Goal: Navigation & Orientation: Find specific page/section

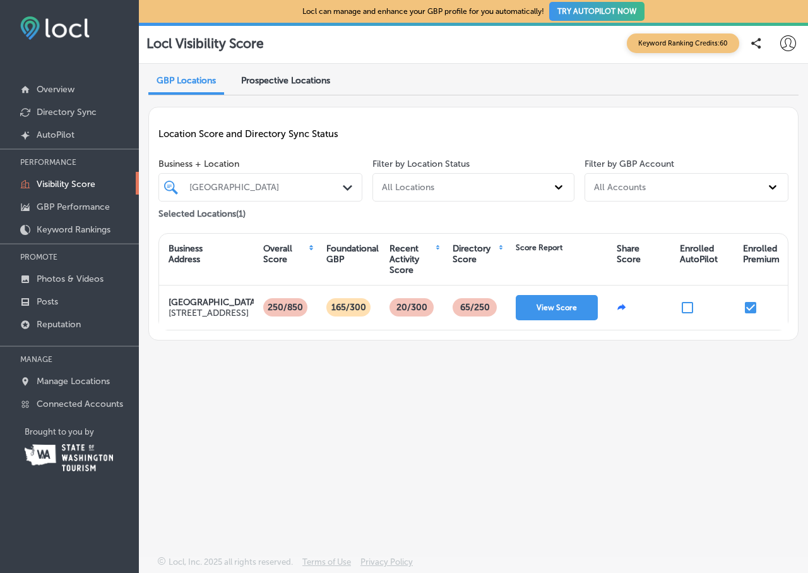
click at [66, 185] on p "Visibility Score" at bounding box center [66, 184] width 59 height 11
click at [47, 90] on p "Overview" at bounding box center [56, 89] width 38 height 11
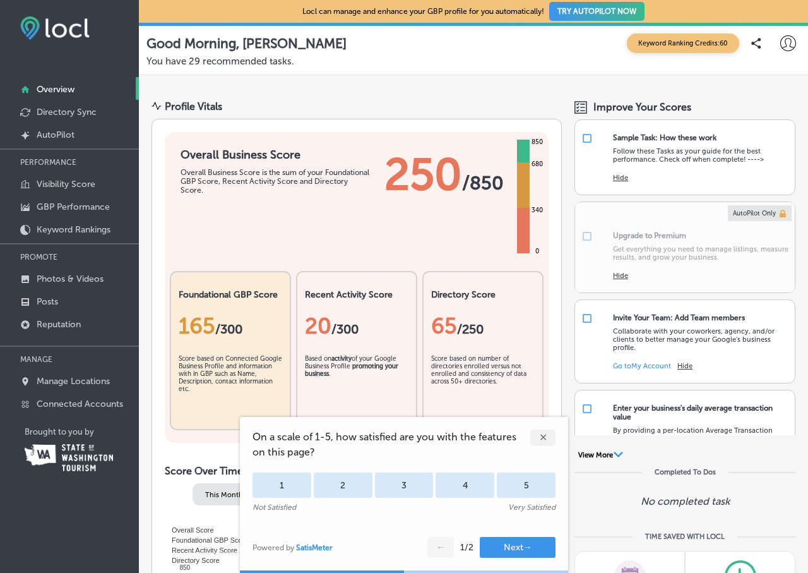
click at [541, 433] on div "✕" at bounding box center [542, 437] width 25 height 16
